Goal: Transaction & Acquisition: Download file/media

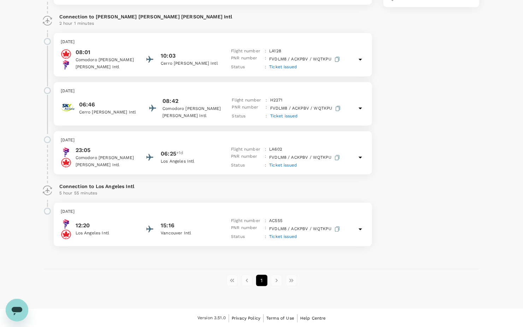
scroll to position [88, 0]
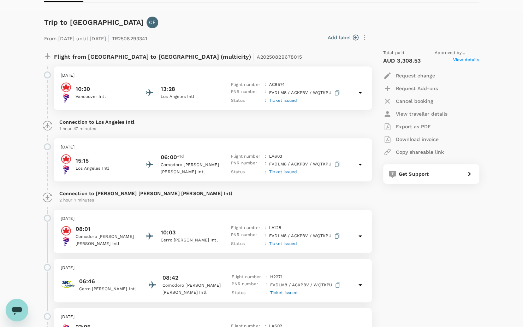
click at [422, 136] on p "Download invoice" at bounding box center [417, 139] width 43 height 7
click at [423, 126] on p "Export as PDF" at bounding box center [413, 126] width 35 height 7
